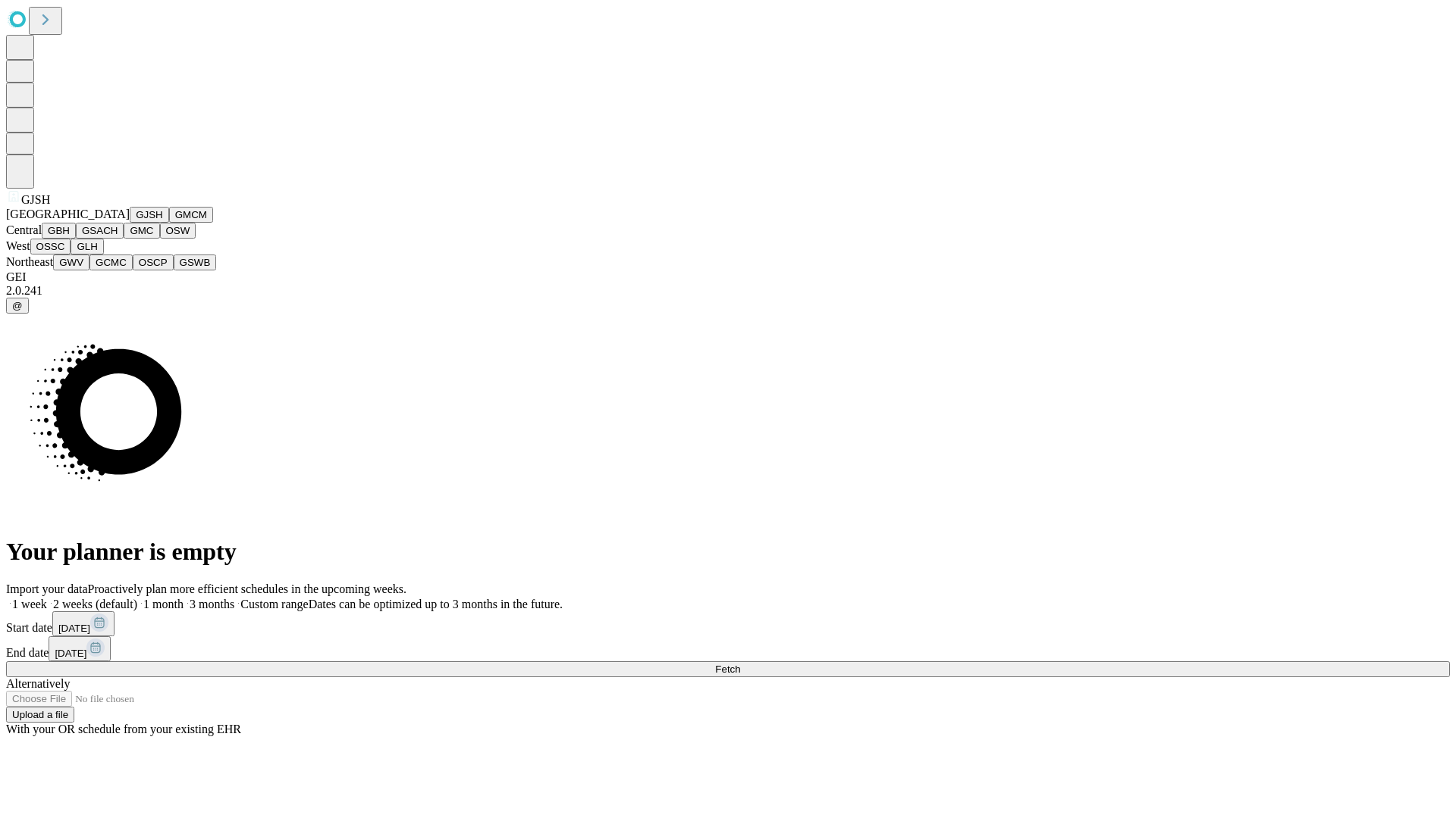
click at [130, 223] on button "GJSH" at bounding box center [149, 215] width 39 height 16
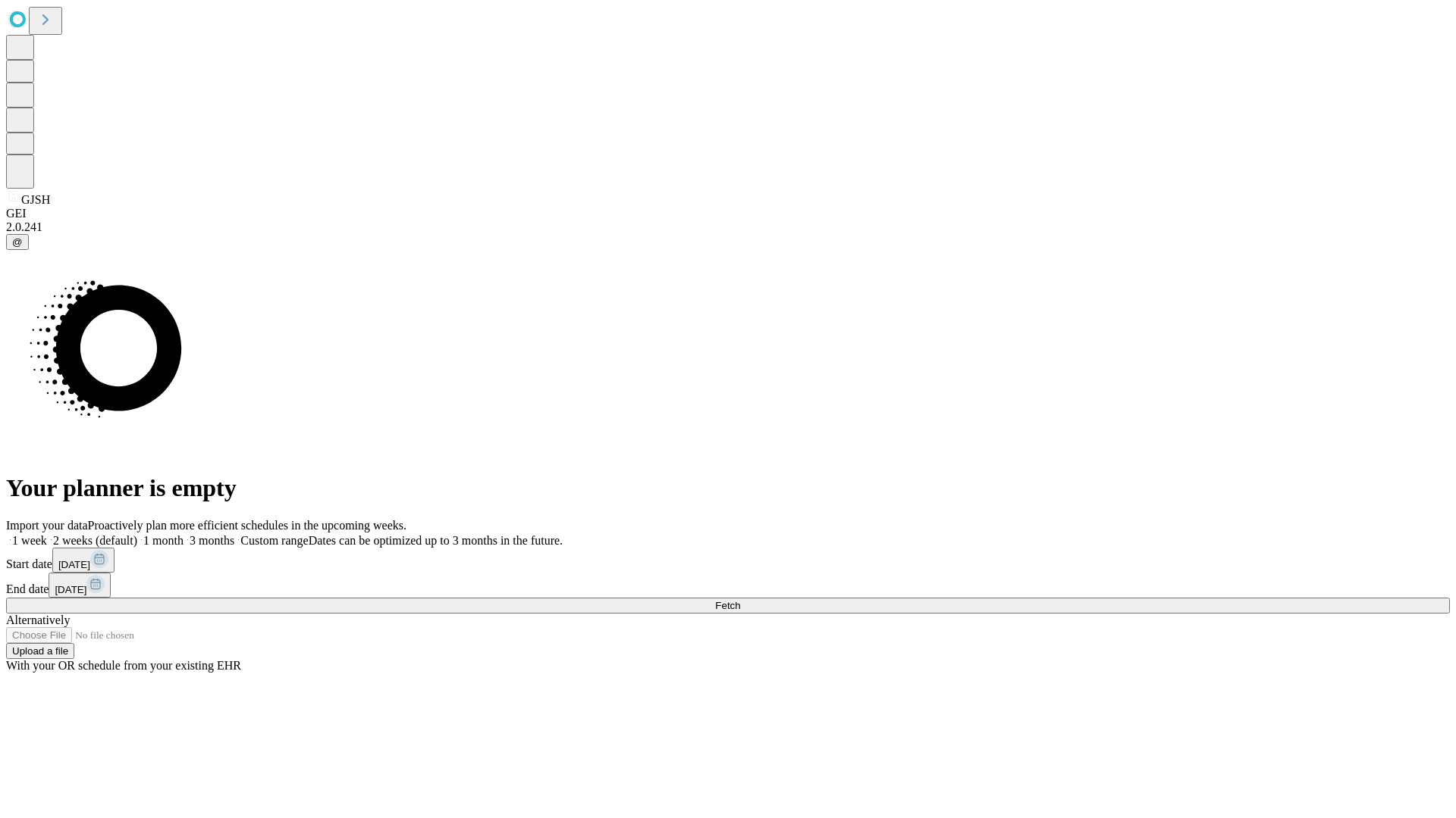
click at [183, 534] on label "1 month" at bounding box center [161, 541] width 46 height 13
click at [740, 601] on span "Fetch" at bounding box center [727, 606] width 25 height 11
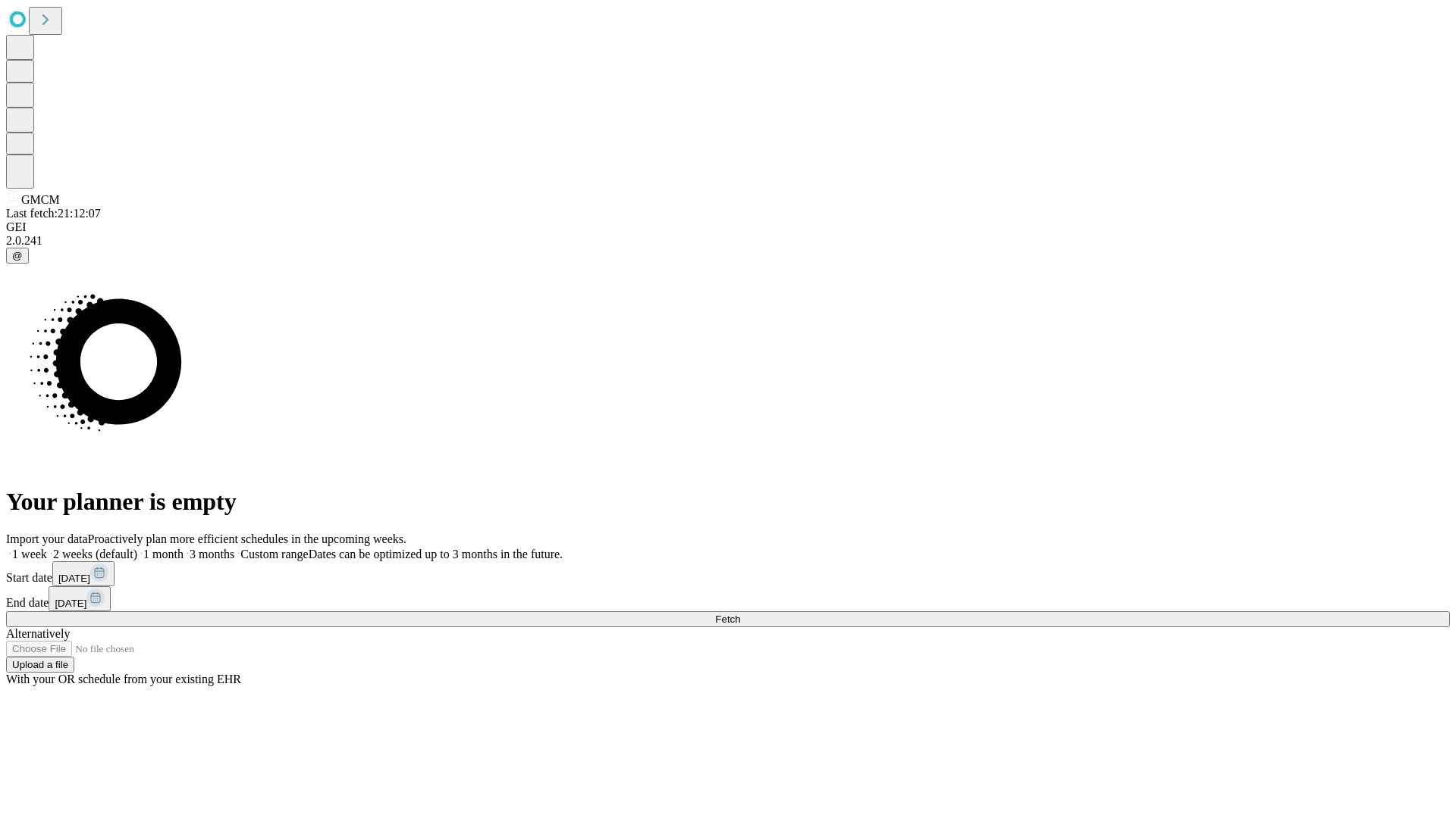
click at [183, 548] on label "1 month" at bounding box center [161, 554] width 46 height 13
click at [740, 614] on span "Fetch" at bounding box center [727, 620] width 25 height 11
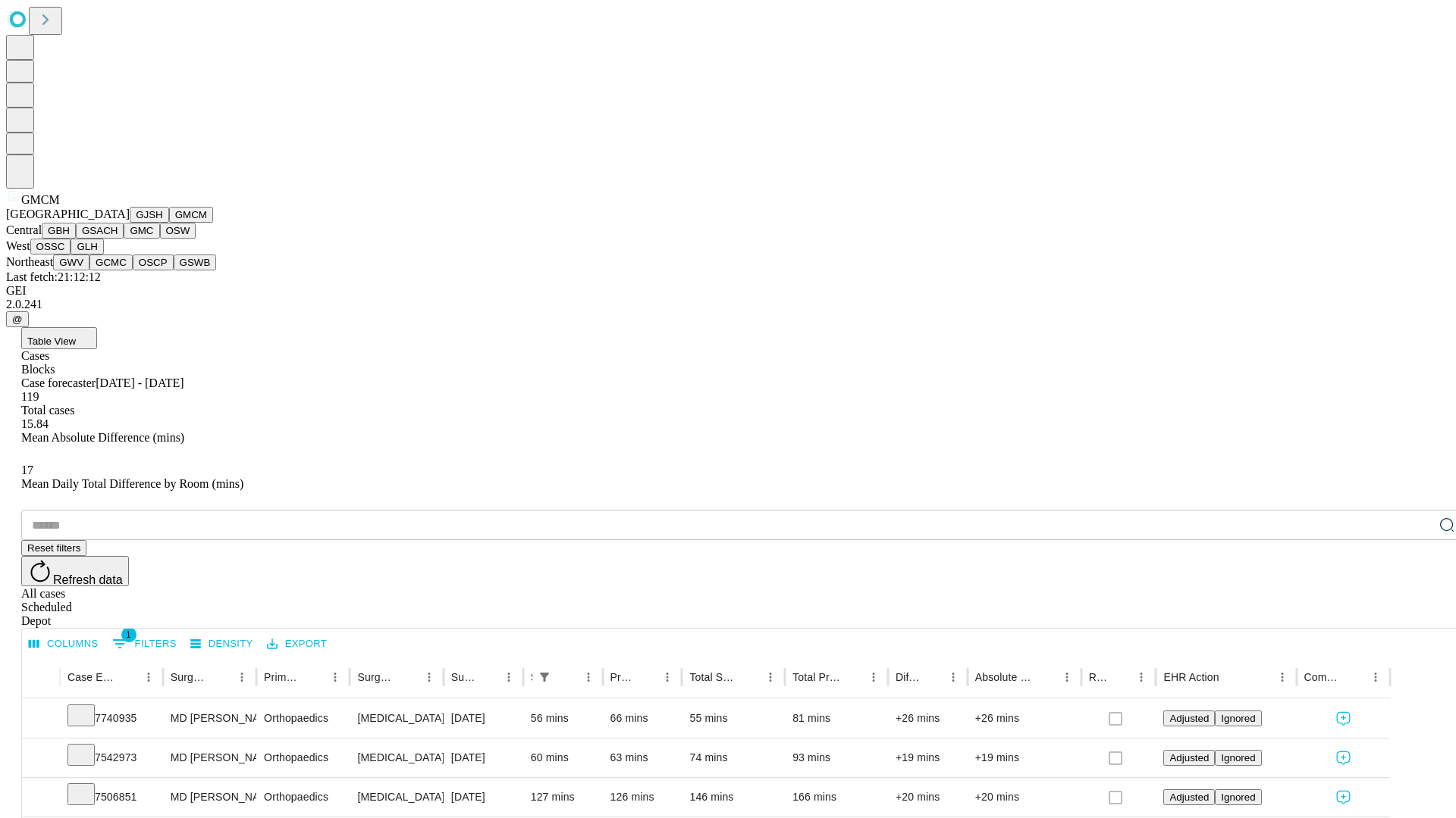
click at [76, 239] on button "GBH" at bounding box center [58, 231] width 34 height 16
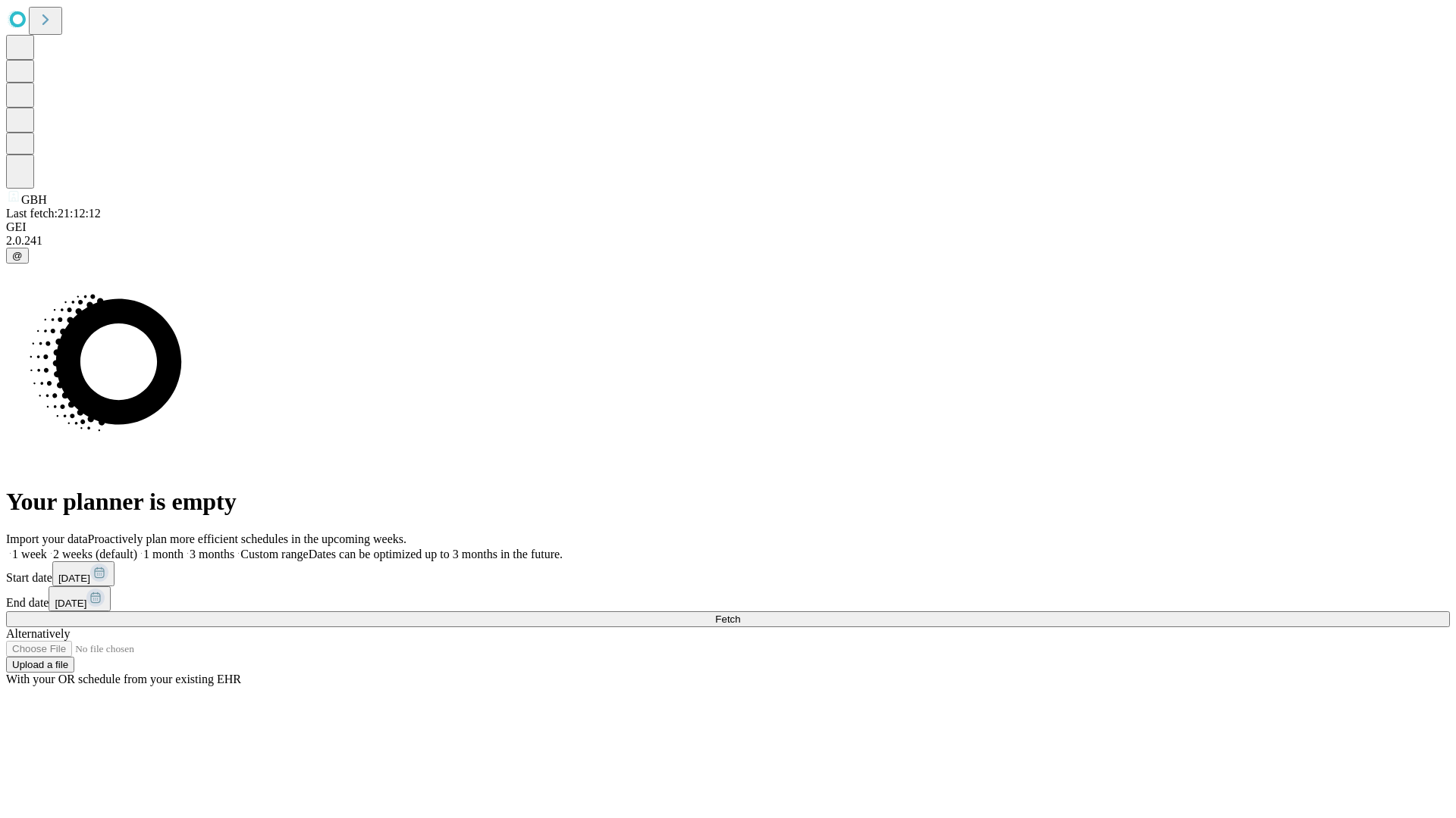
click at [740, 614] on span "Fetch" at bounding box center [727, 620] width 25 height 11
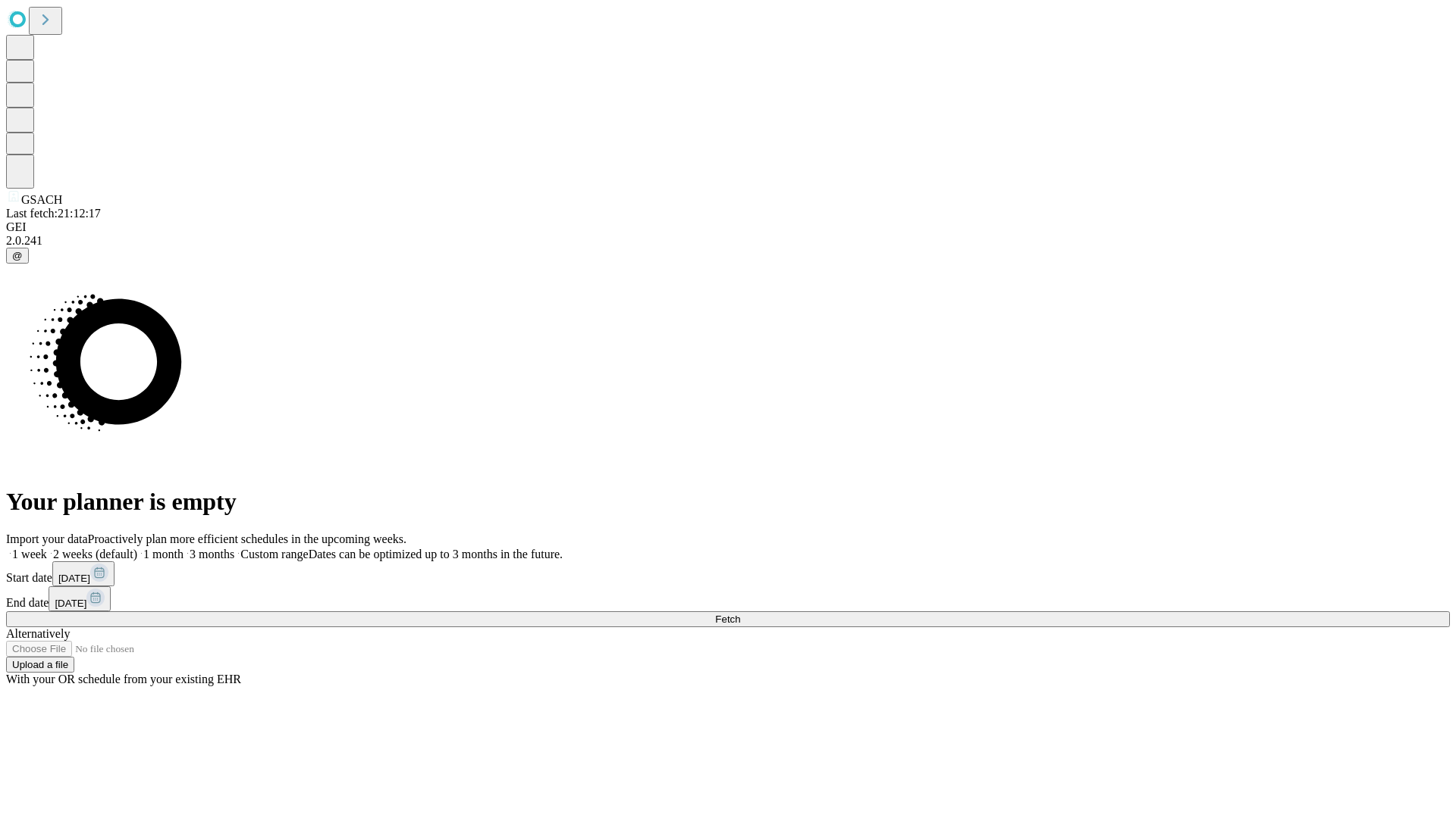
click at [183, 548] on label "1 month" at bounding box center [161, 554] width 46 height 13
click at [740, 614] on span "Fetch" at bounding box center [727, 620] width 25 height 11
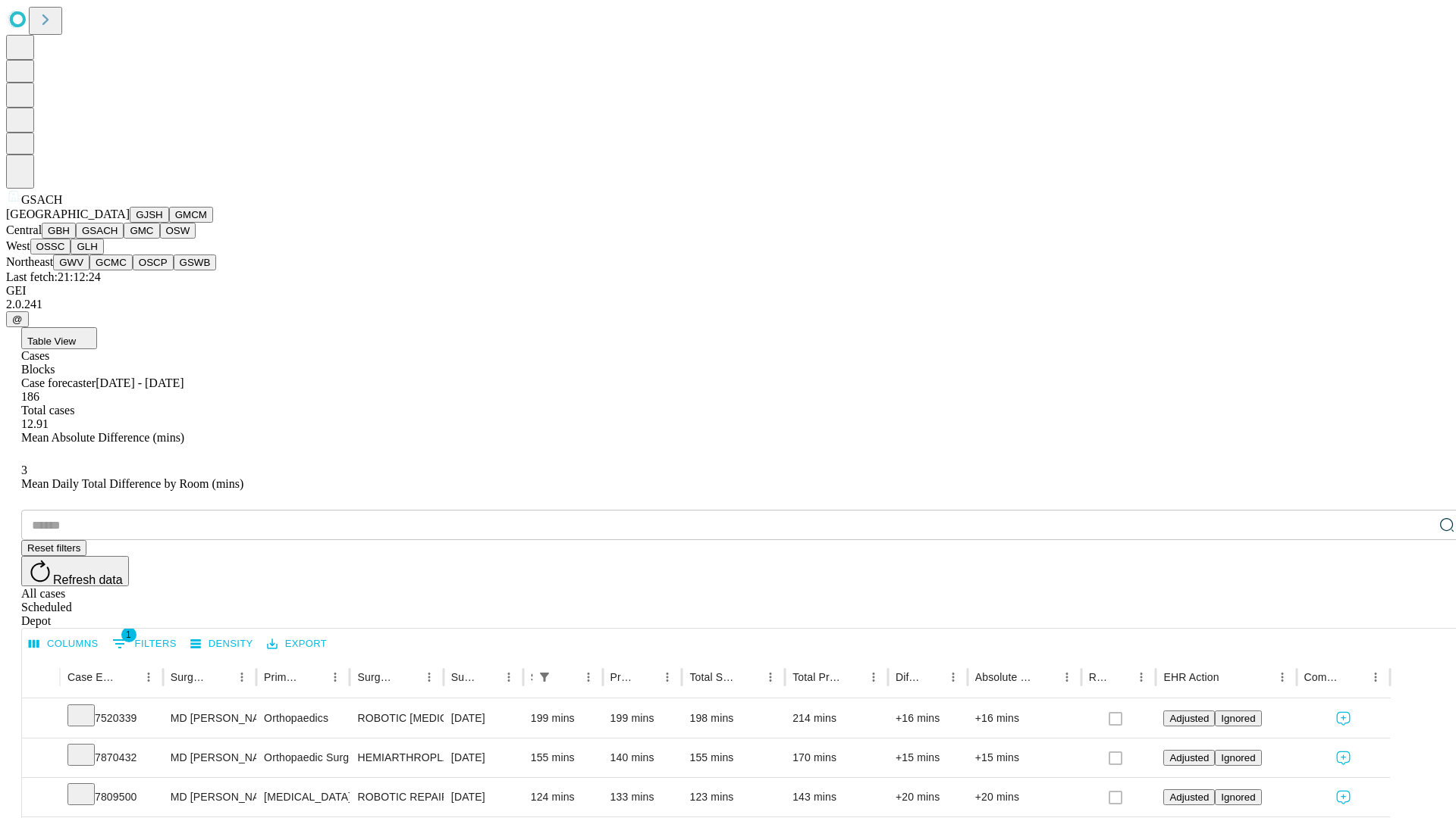
click at [123, 239] on button "GMC" at bounding box center [141, 231] width 36 height 16
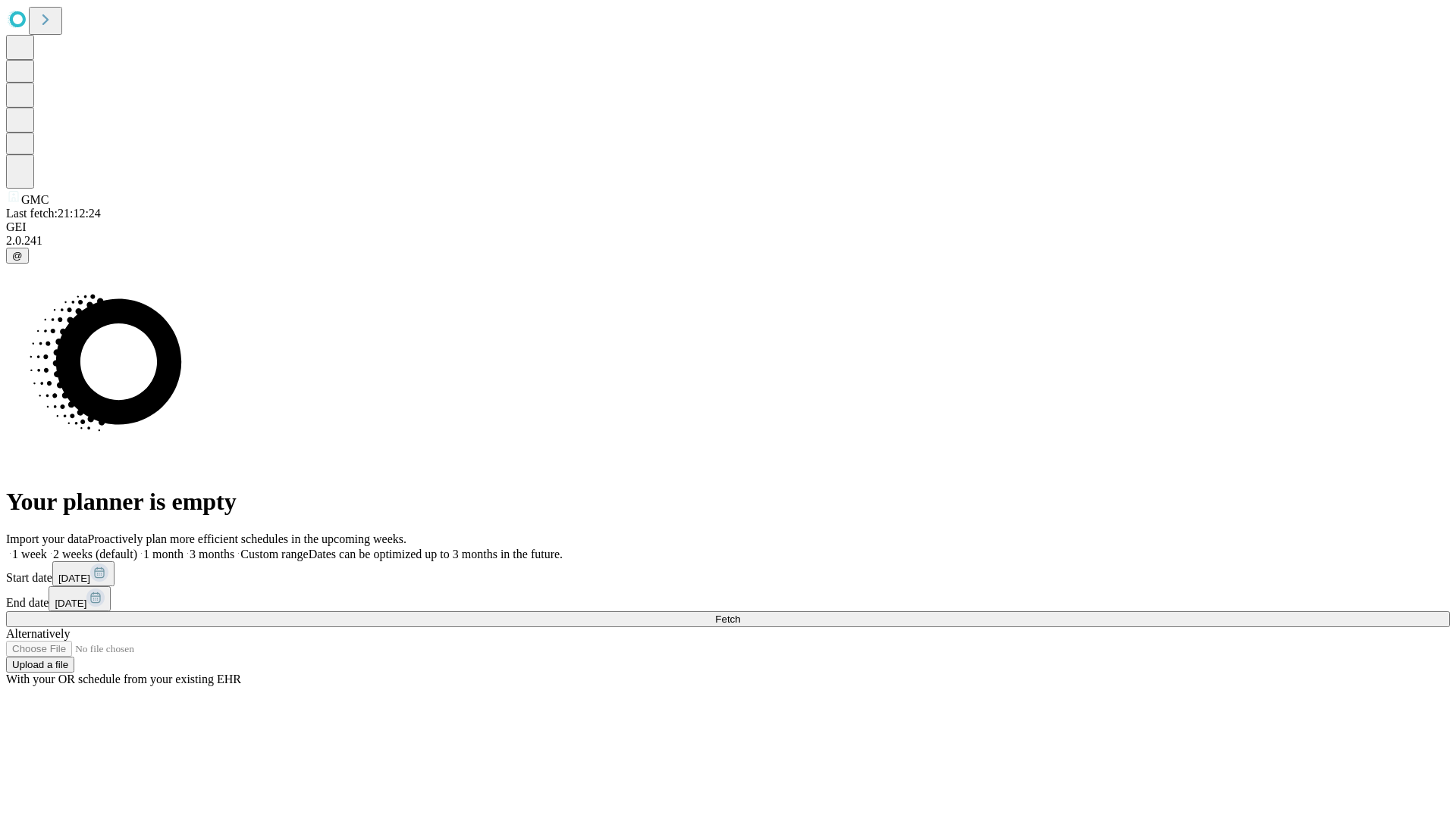
click at [183, 548] on label "1 month" at bounding box center [161, 554] width 46 height 13
click at [740, 614] on span "Fetch" at bounding box center [727, 620] width 25 height 11
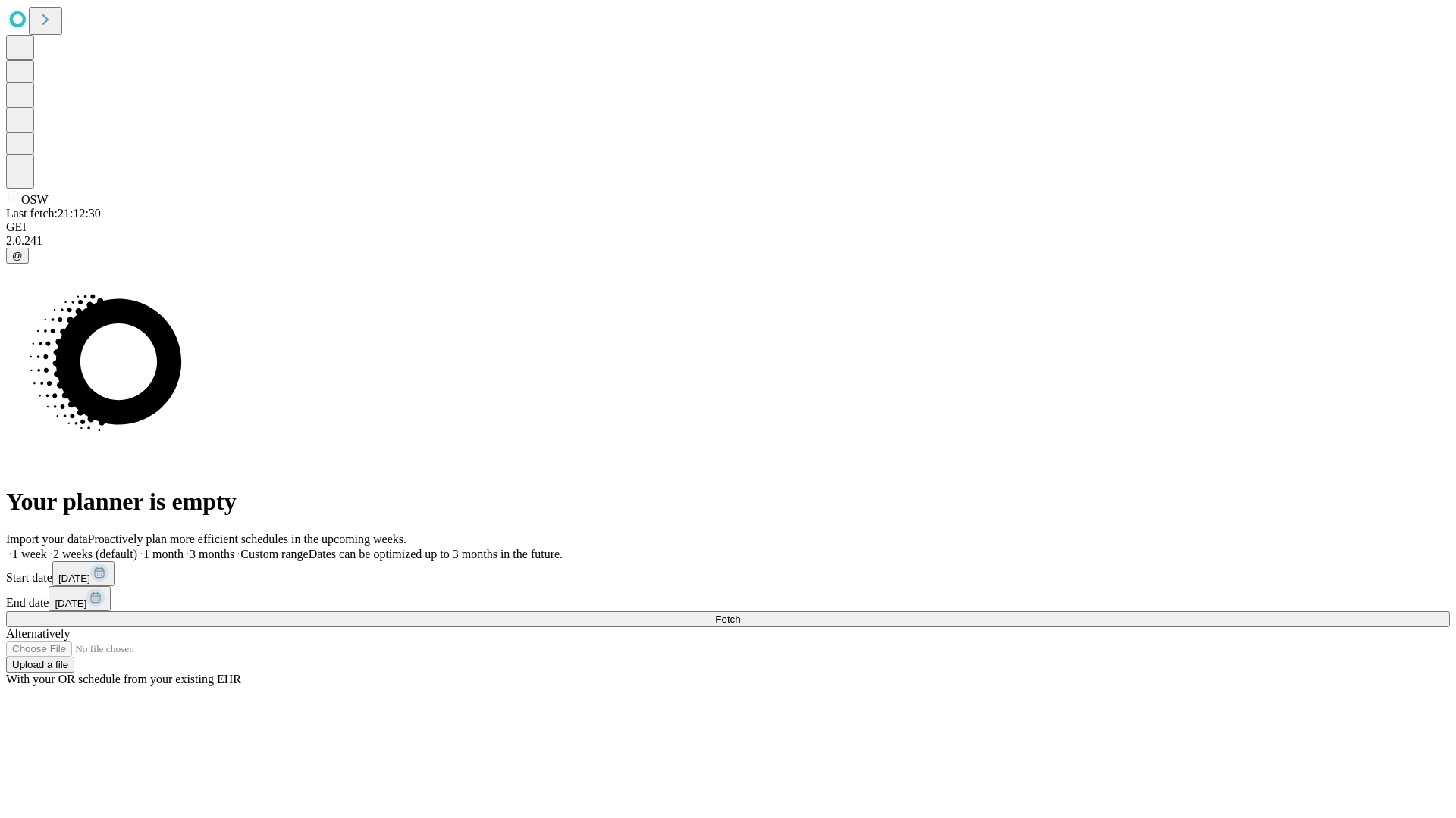
click at [740, 614] on span "Fetch" at bounding box center [727, 620] width 25 height 11
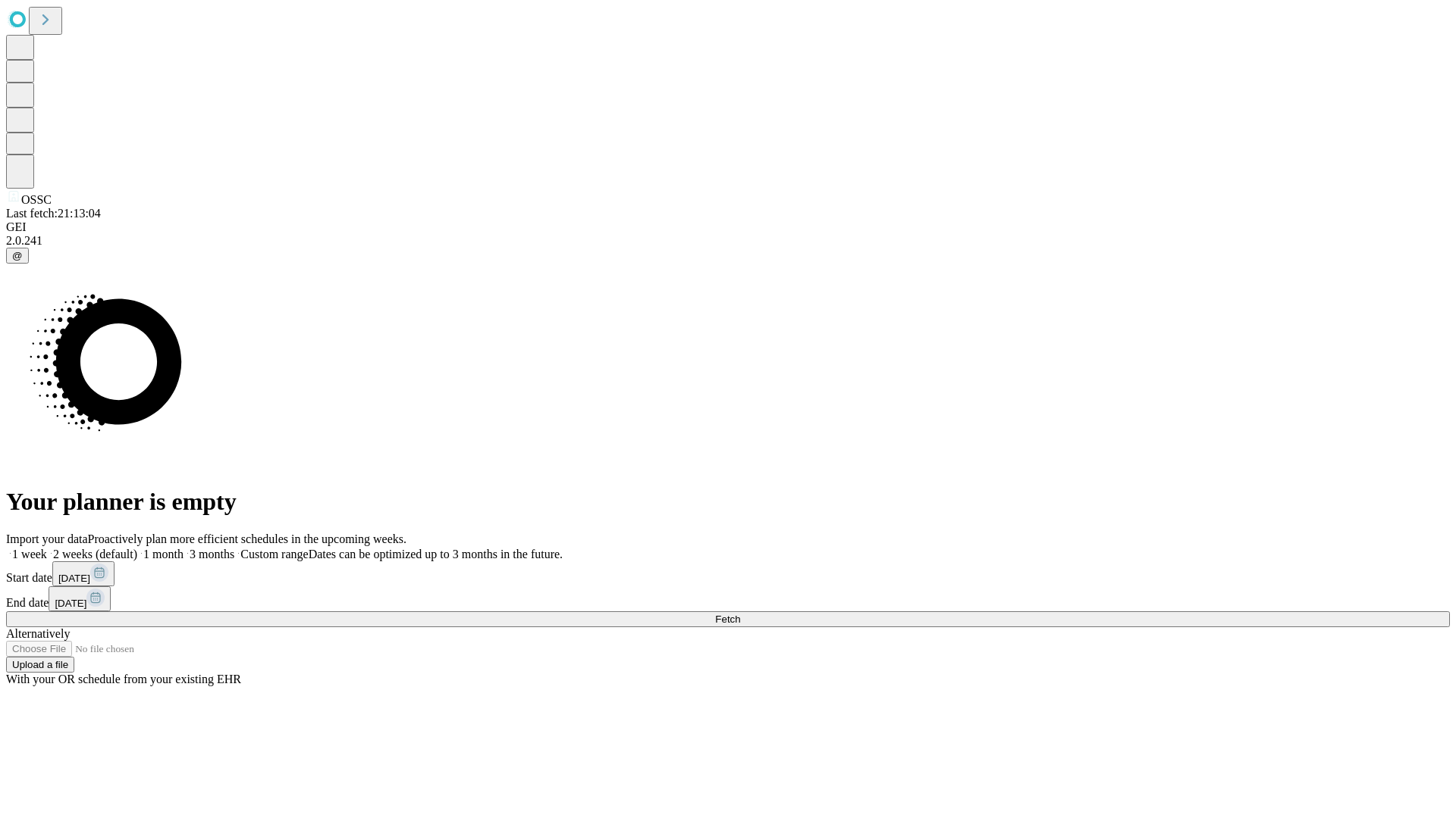
click at [740, 614] on span "Fetch" at bounding box center [727, 620] width 25 height 11
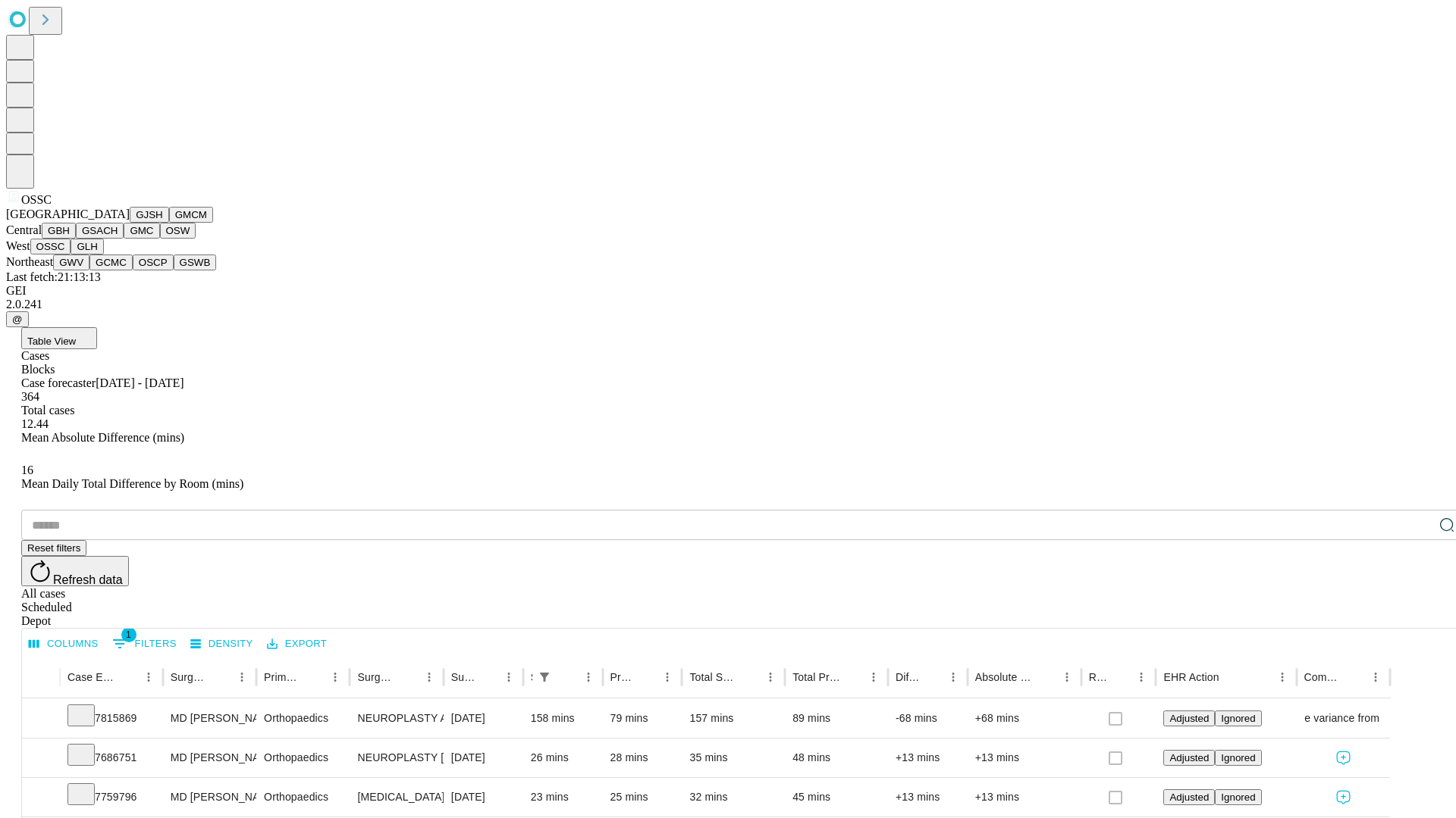
click at [103, 254] on button "GLH" at bounding box center [86, 247] width 33 height 16
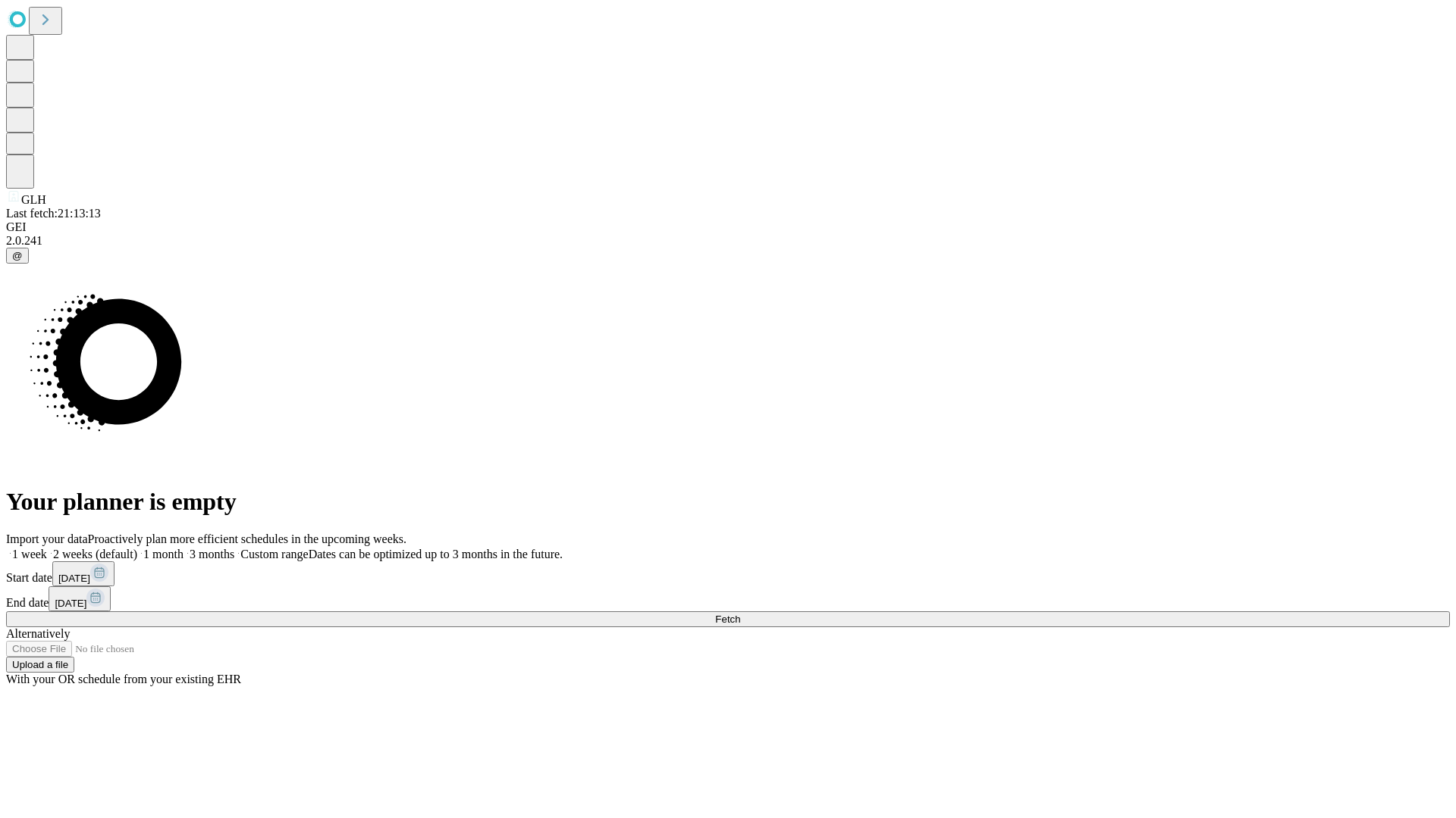
click at [183, 548] on label "1 month" at bounding box center [161, 554] width 46 height 13
click at [740, 614] on span "Fetch" at bounding box center [727, 620] width 25 height 11
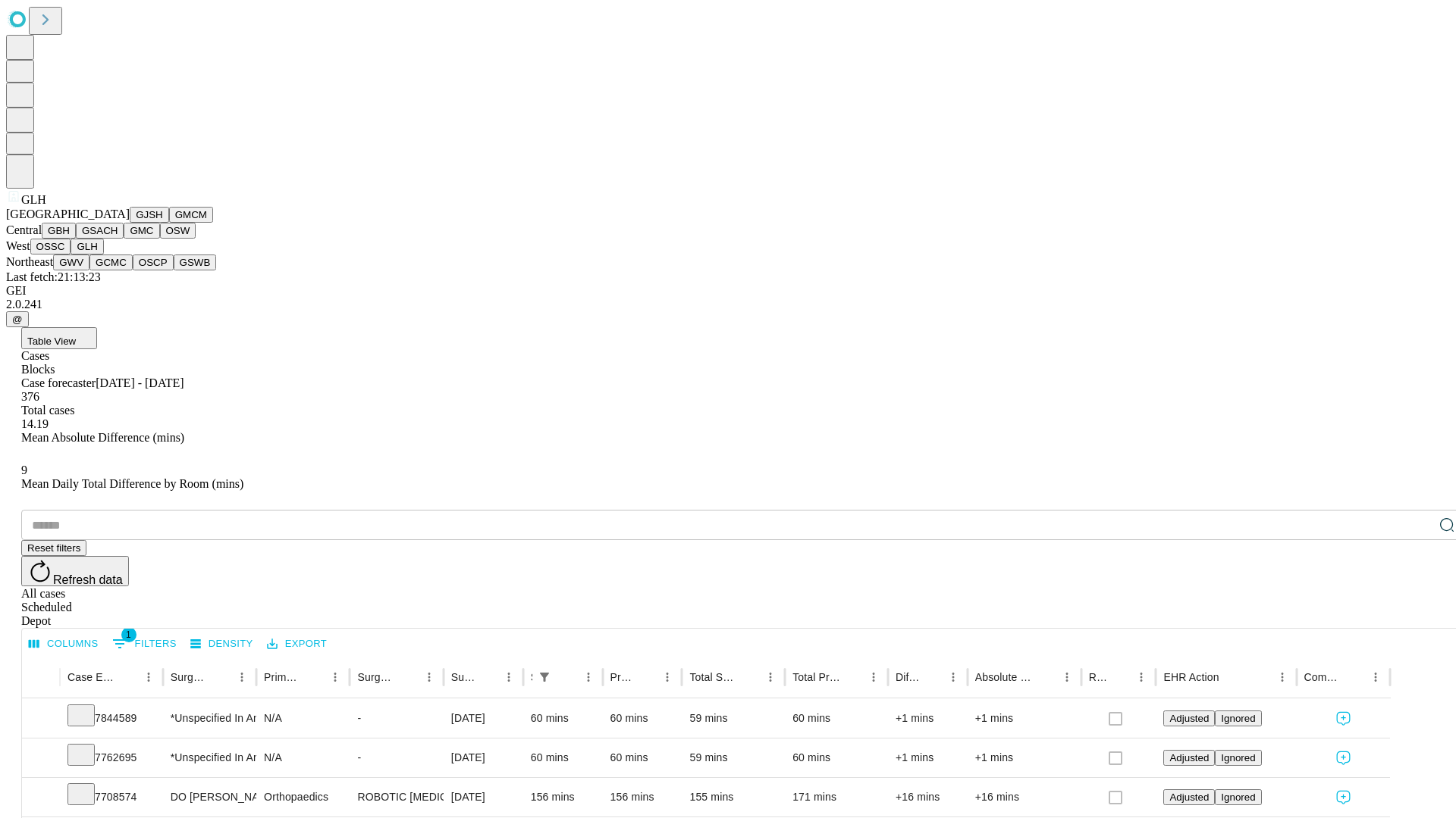
click at [90, 270] on button "GWV" at bounding box center [70, 262] width 36 height 16
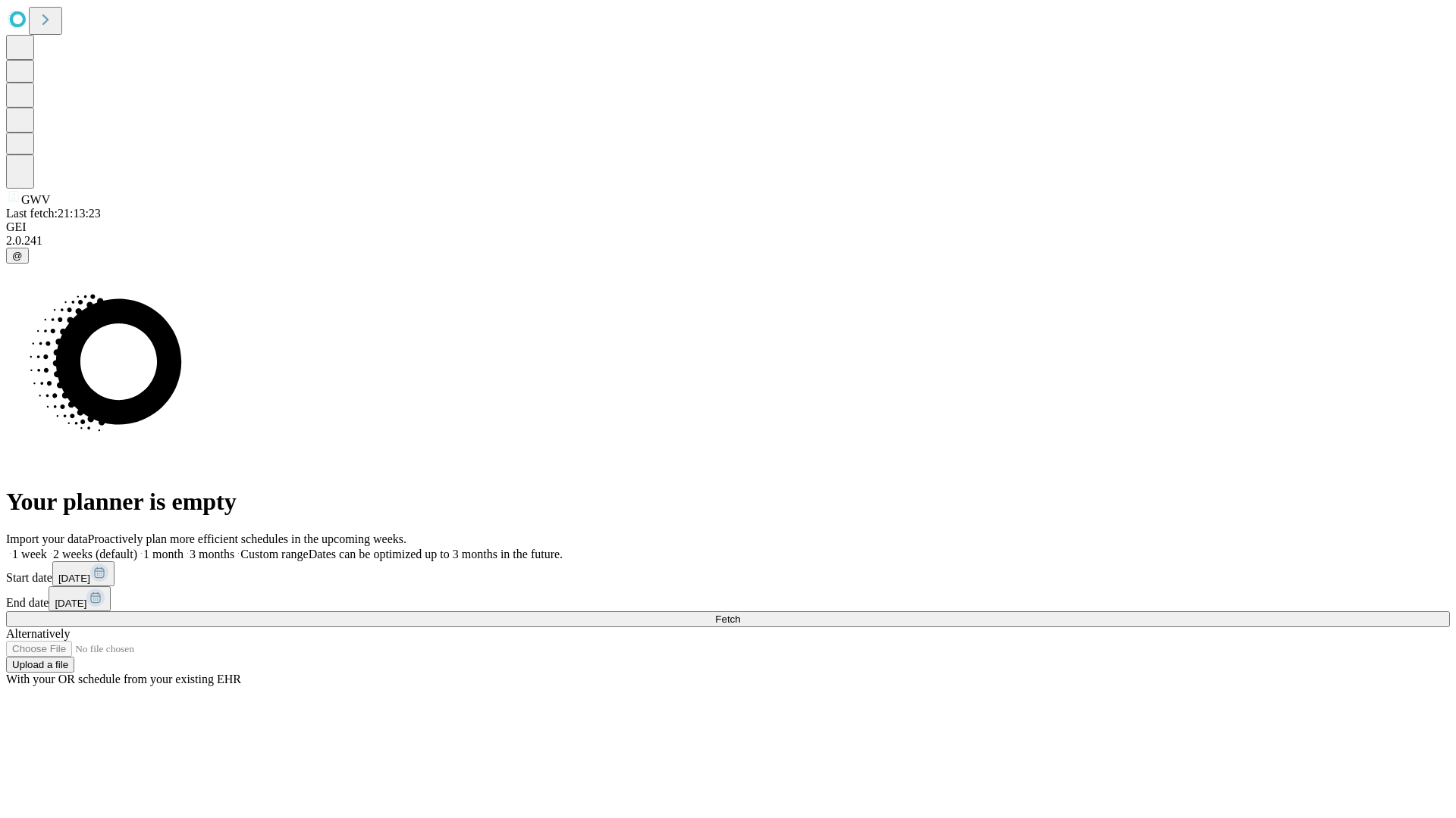
click at [183, 548] on label "1 month" at bounding box center [161, 554] width 46 height 13
click at [740, 614] on span "Fetch" at bounding box center [727, 620] width 25 height 11
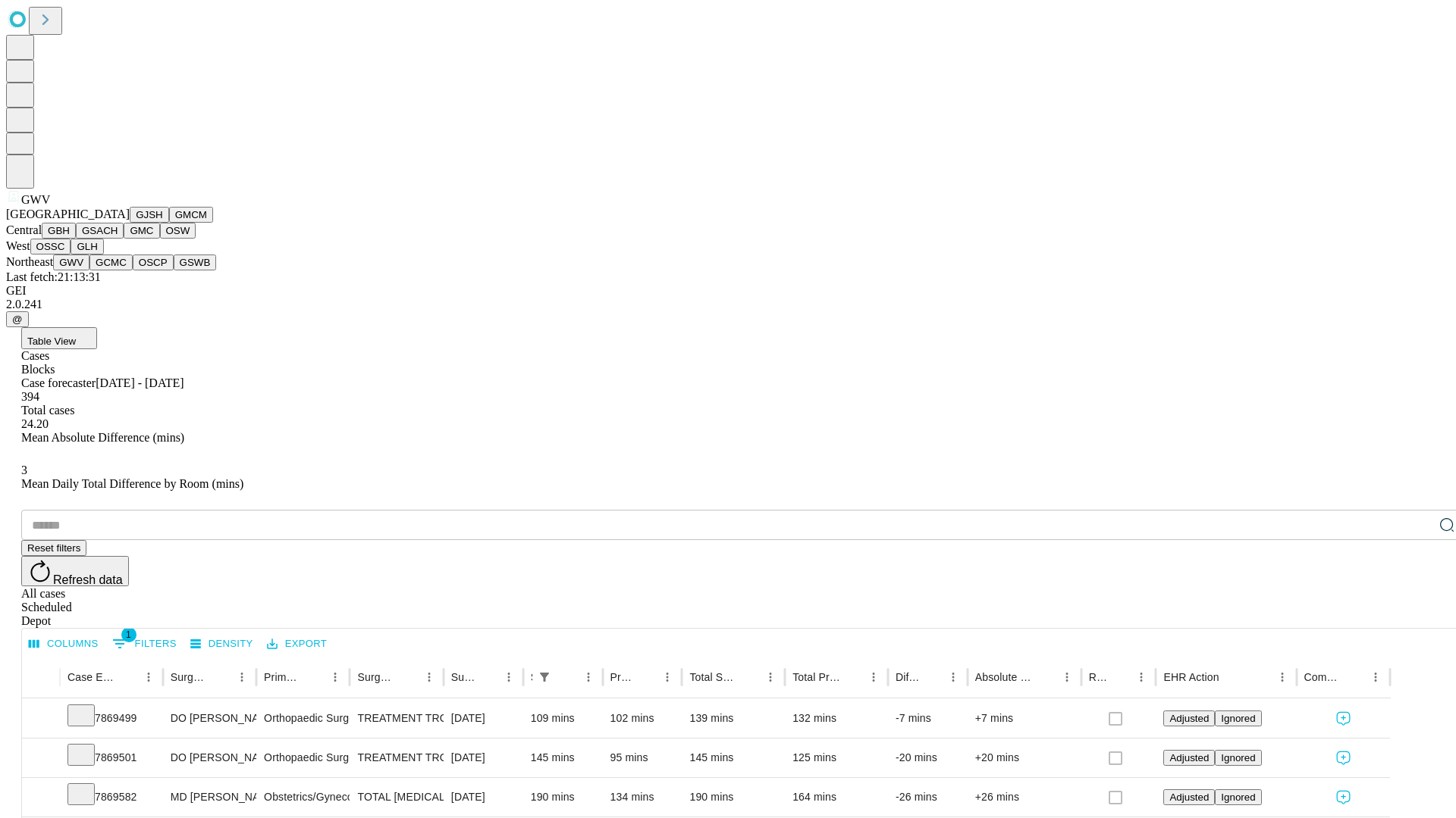
click at [118, 270] on button "GCMC" at bounding box center [111, 262] width 43 height 16
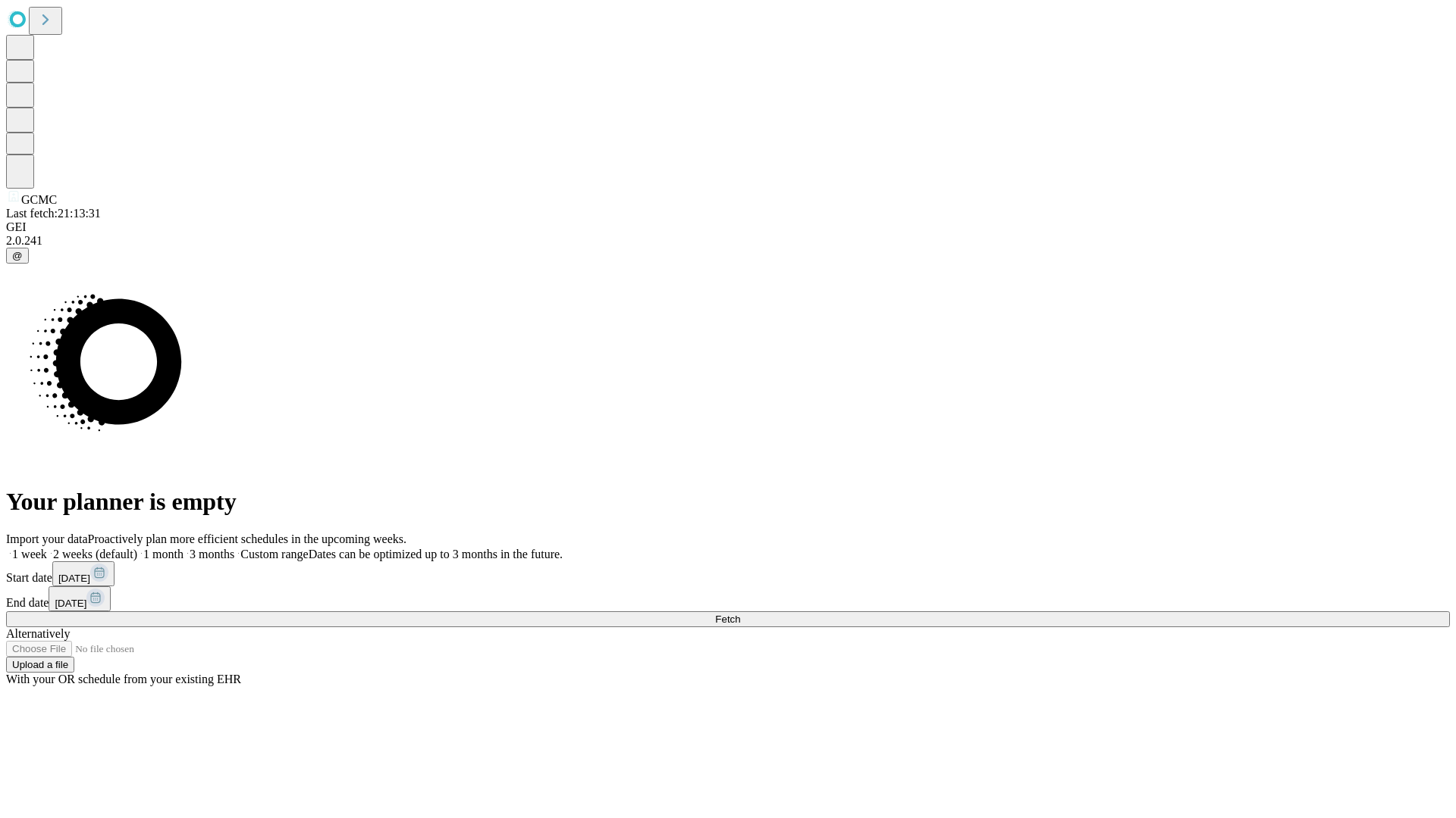
click at [183, 548] on label "1 month" at bounding box center [161, 554] width 46 height 13
click at [740, 614] on span "Fetch" at bounding box center [727, 620] width 25 height 11
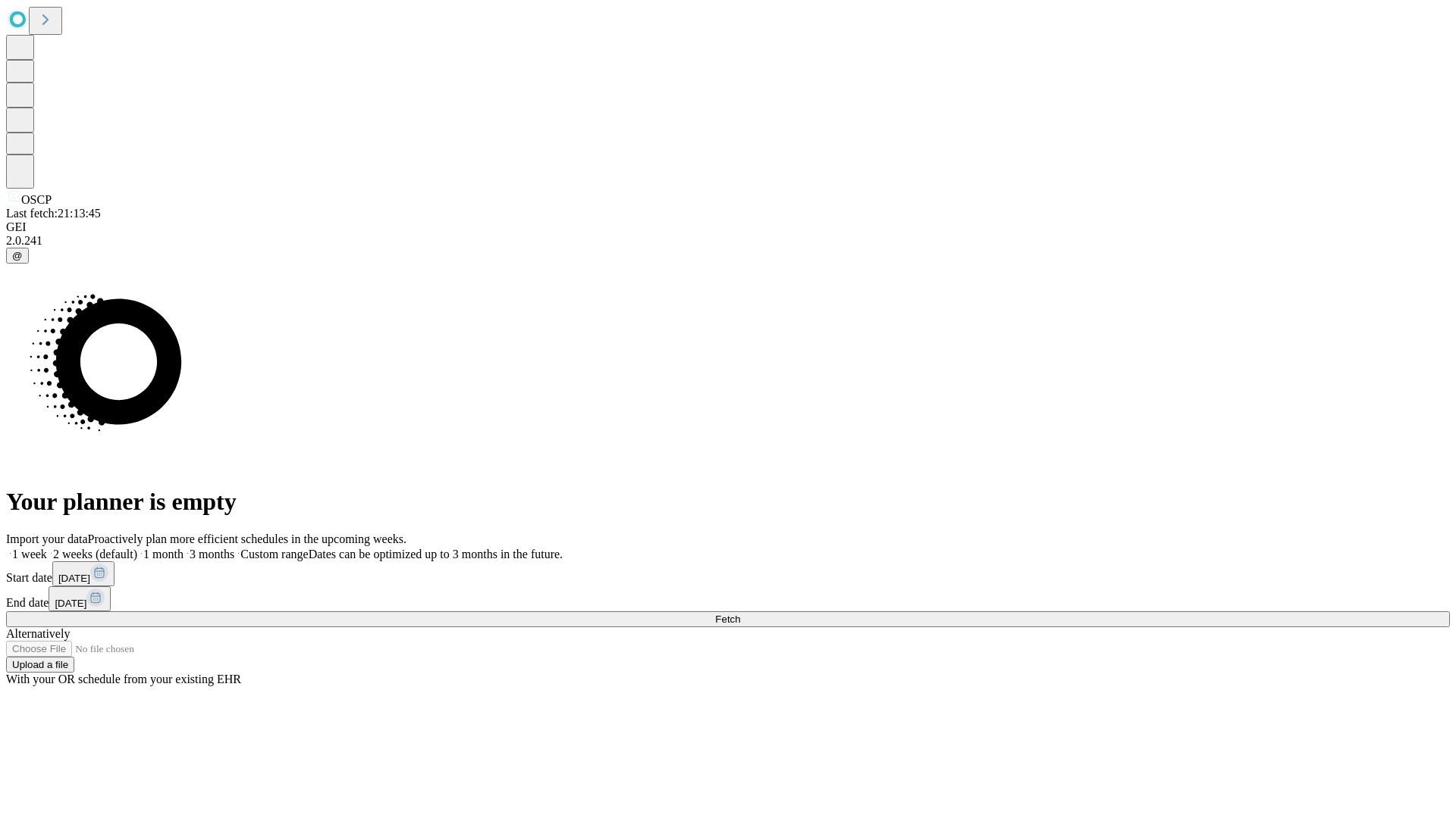
click at [183, 548] on label "1 month" at bounding box center [161, 554] width 46 height 13
click at [740, 614] on span "Fetch" at bounding box center [727, 620] width 25 height 11
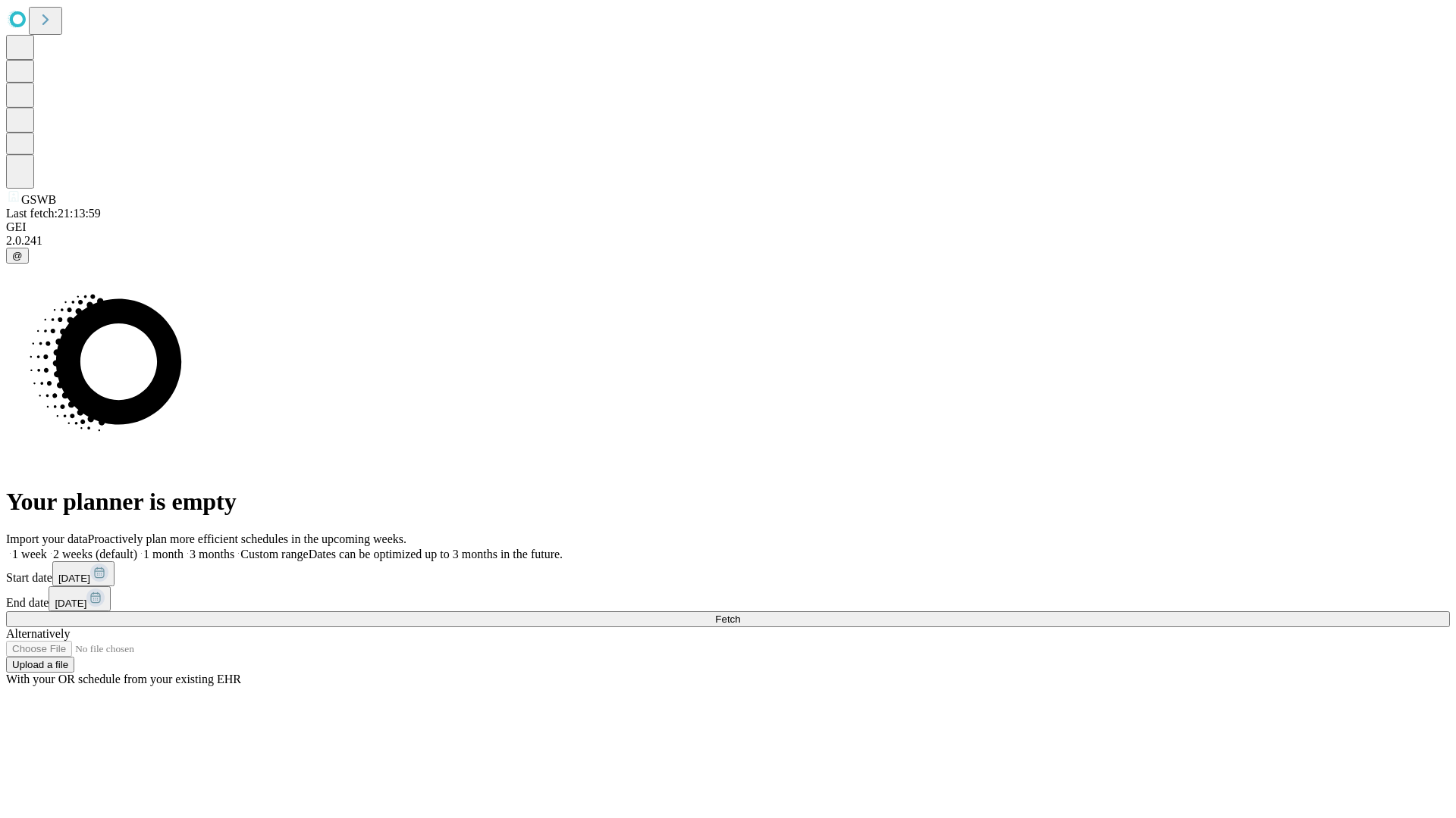
click at [183, 548] on label "1 month" at bounding box center [161, 554] width 46 height 13
click at [740, 614] on span "Fetch" at bounding box center [727, 620] width 25 height 11
